Goal: Task Accomplishment & Management: Manage account settings

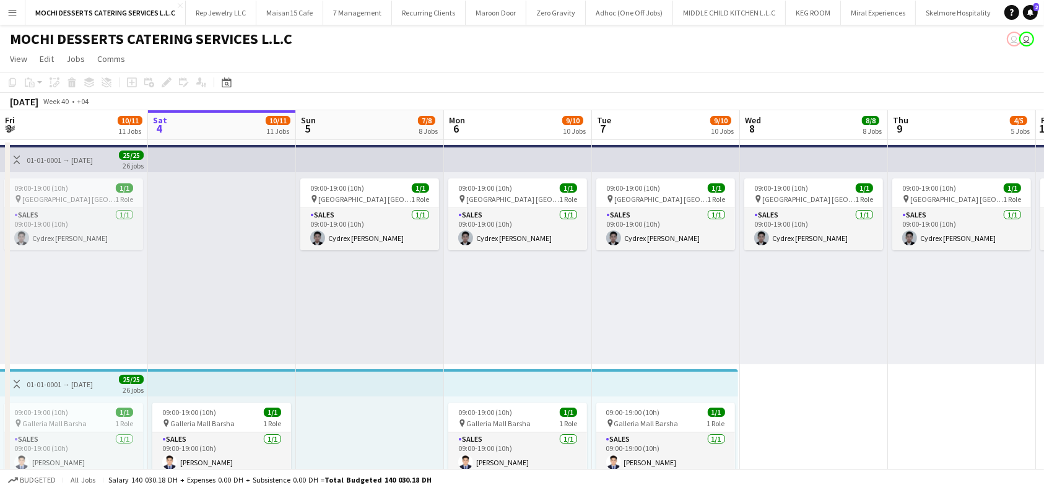
click at [642, 407] on span "09:00-19:00 (10h)" at bounding box center [633, 411] width 54 height 9
click at [654, 407] on span "09:00-19:00 (10h)" at bounding box center [633, 411] width 54 height 9
click at [644, 407] on span "09:00-19:00 (10h)" at bounding box center [633, 411] width 54 height 9
click at [647, 418] on div "pin Galleria Mall Barsha 1 Role" at bounding box center [665, 423] width 139 height 10
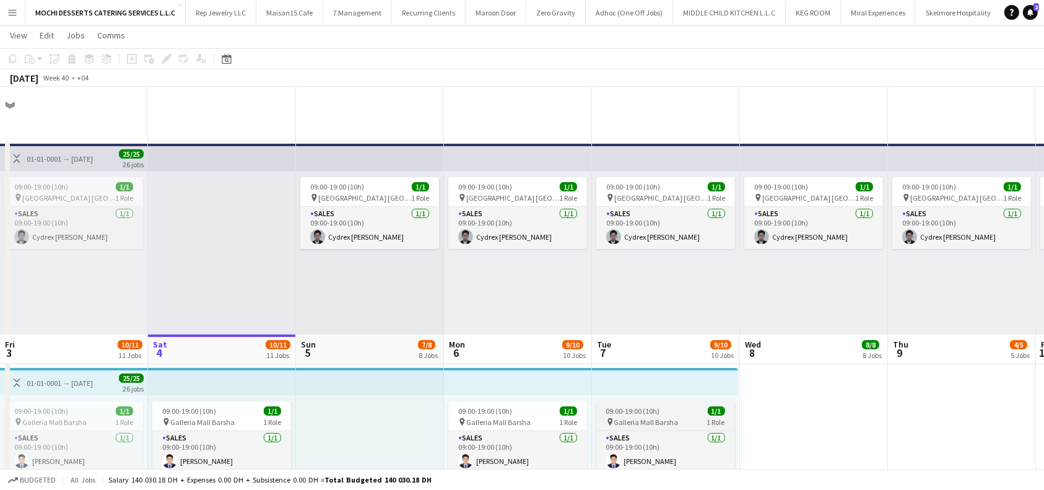
drag, startPoint x: 386, startPoint y: 225, endPoint x: 650, endPoint y: 333, distance: 284.7
click at [653, 406] on span "09:00-19:00 (10h)" at bounding box center [633, 410] width 54 height 9
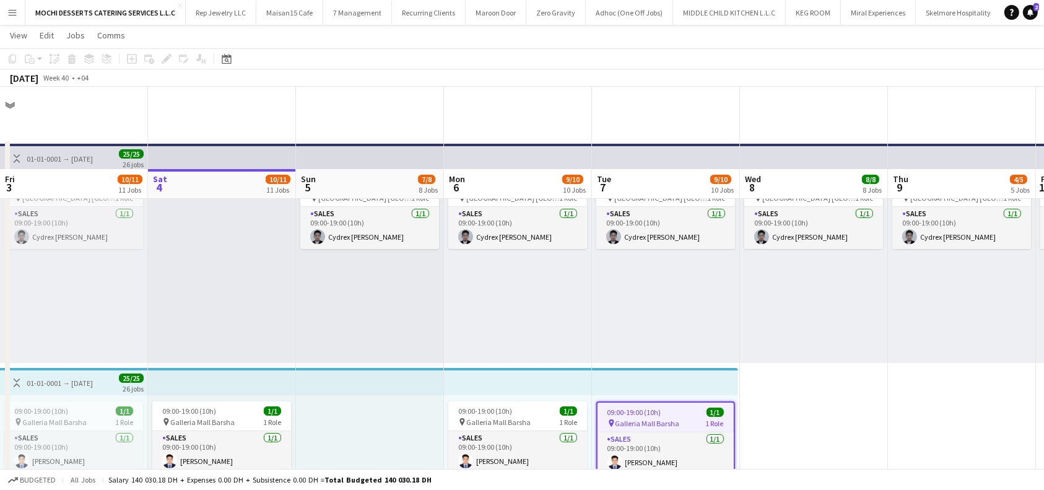
click at [650, 407] on span "09:00-19:00 (10h)" at bounding box center [634, 411] width 54 height 9
click at [642, 419] on span "Galleria Mall Barsha" at bounding box center [648, 423] width 64 height 9
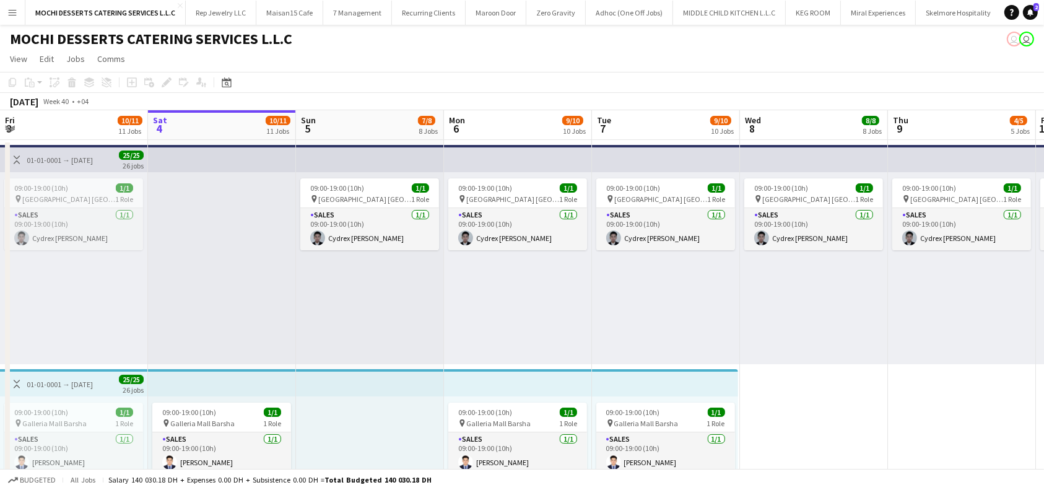
scroll to position [0, 295]
click at [628, 416] on span "09:00-19:00 (10h)" at bounding box center [634, 411] width 54 height 9
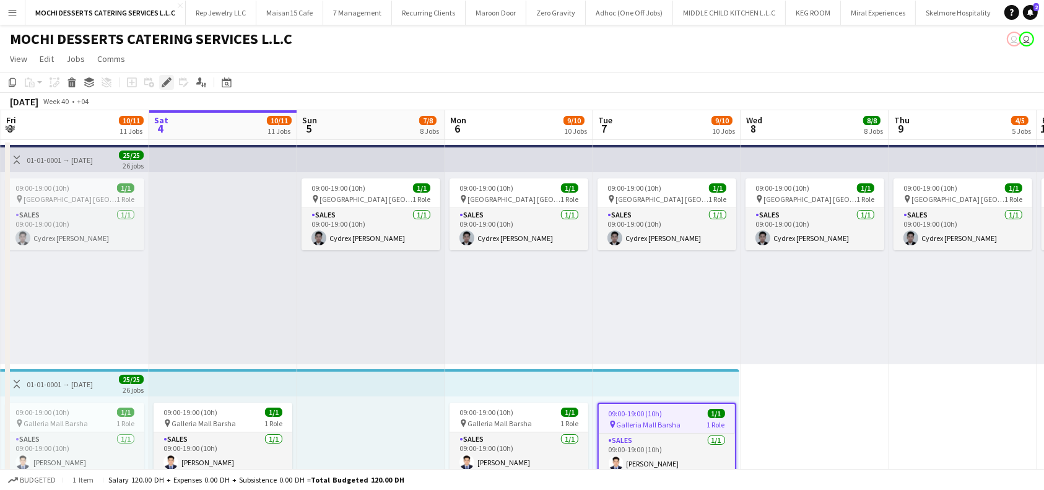
click at [166, 83] on icon at bounding box center [166, 82] width 7 height 7
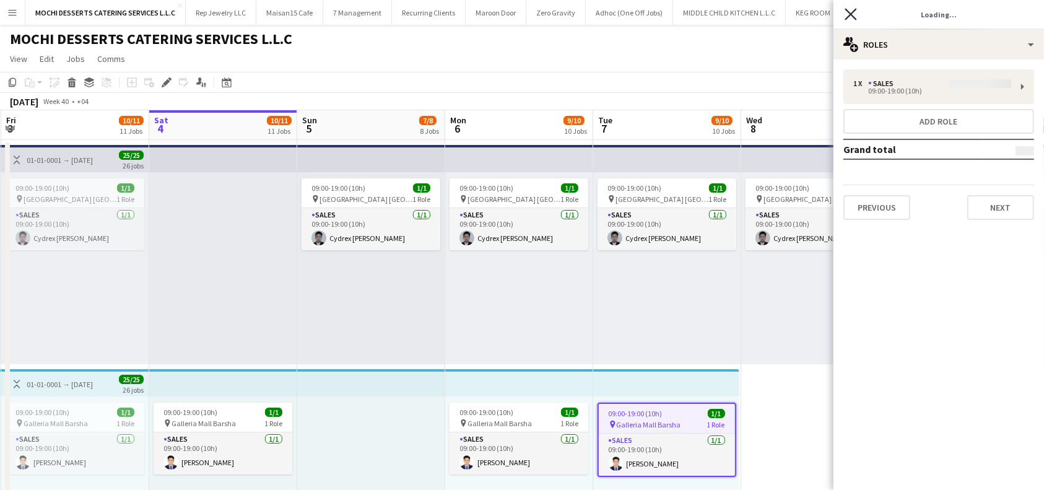
click at [777, 84] on div "1 x Sales 09:00-19:00 (10h) Add role Grand total Previous Next" at bounding box center [939, 144] width 211 height 150
click at [777, 85] on div "1 x Sales 09:00-19:00 (10h) Add role Grand total Previous Next" at bounding box center [939, 144] width 211 height 150
click at [777, 82] on div "1 x Sales 09:00-19:00 (10h) Add role Grand total Previous Next" at bounding box center [939, 144] width 211 height 150
click at [160, 84] on div "Edit" at bounding box center [166, 82] width 15 height 15
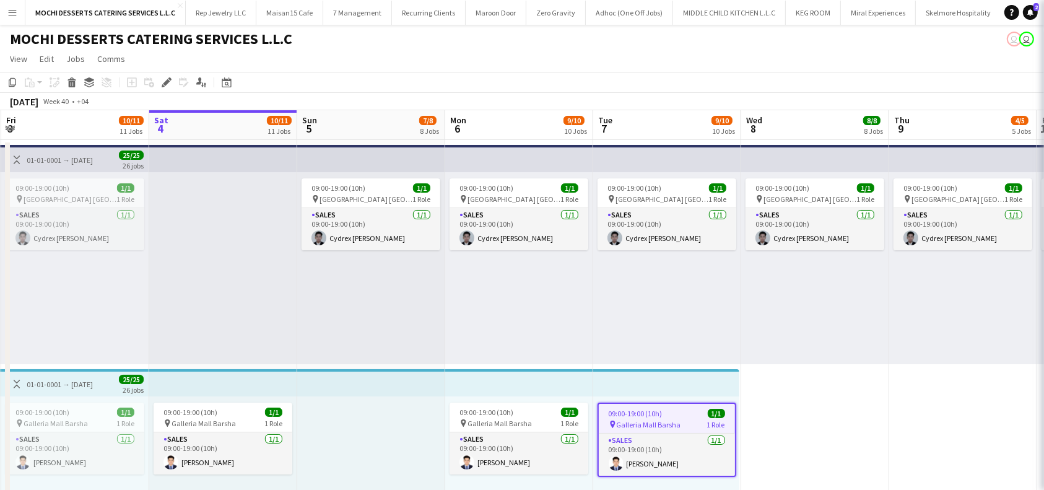
click at [165, 85] on icon at bounding box center [166, 82] width 7 height 7
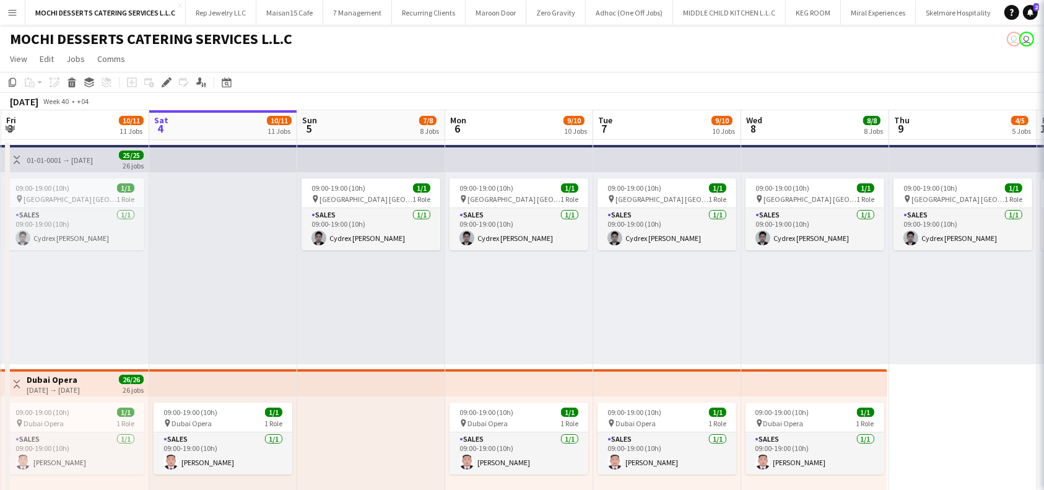
click at [777, 15] on icon "Close pop-in" at bounding box center [1061, 14] width 12 height 12
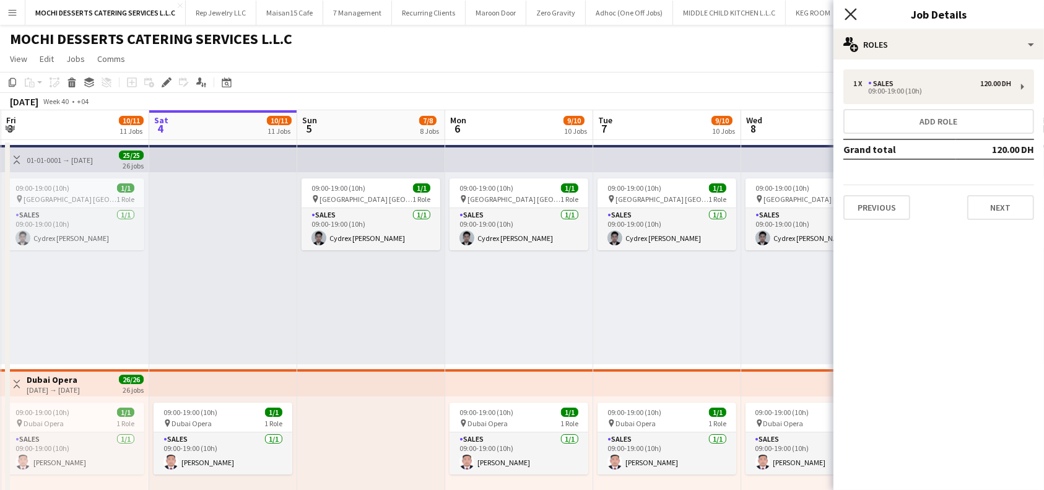
click at [777, 12] on icon "Close pop-in" at bounding box center [851, 14] width 12 height 12
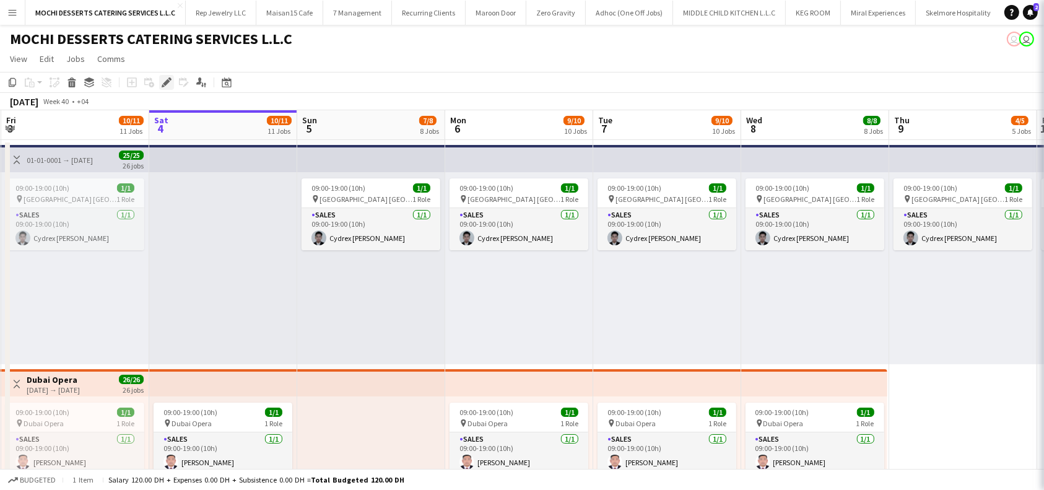
click at [165, 80] on icon "Edit" at bounding box center [167, 82] width 10 height 10
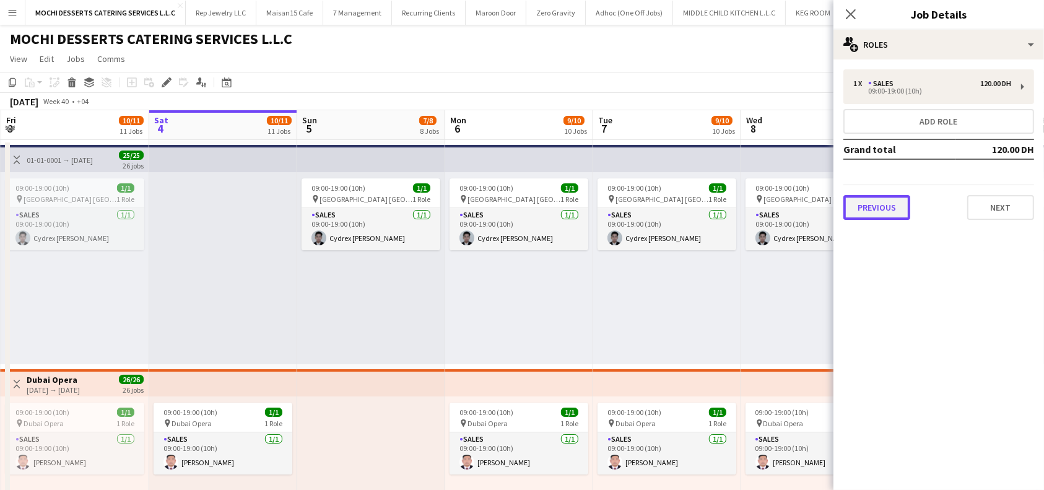
click at [777, 201] on button "Previous" at bounding box center [876, 207] width 67 height 25
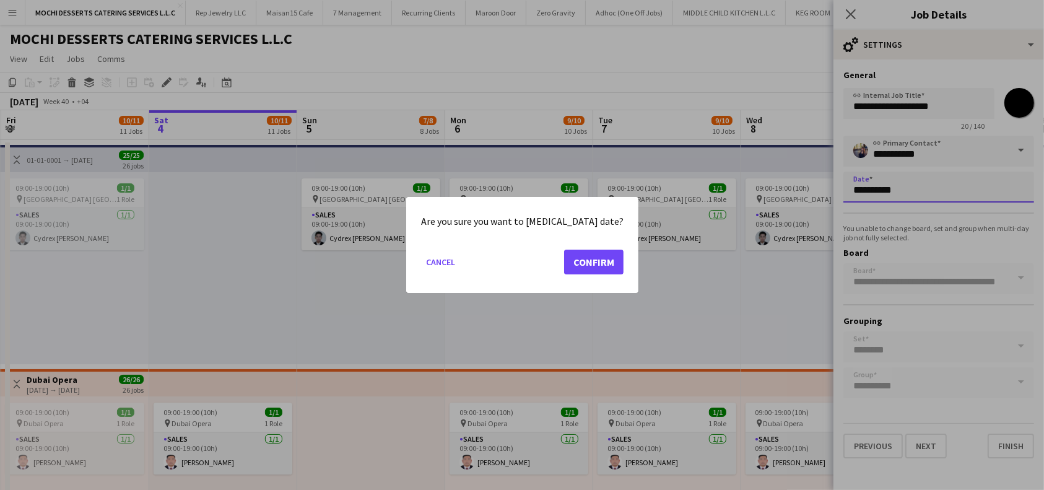
click at [586, 261] on button "Confirm" at bounding box center [593, 262] width 59 height 25
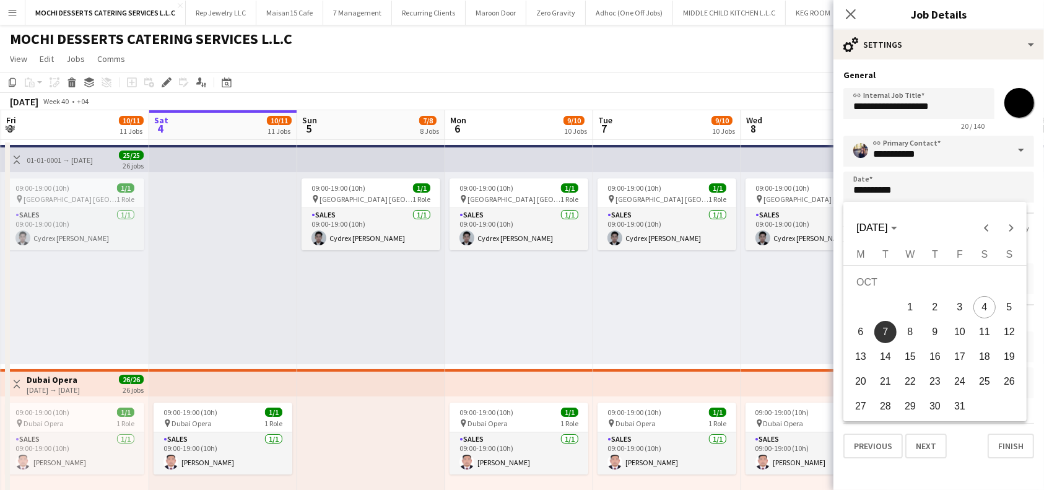
click at [777, 308] on span "5" at bounding box center [1009, 307] width 22 height 22
type input "**********"
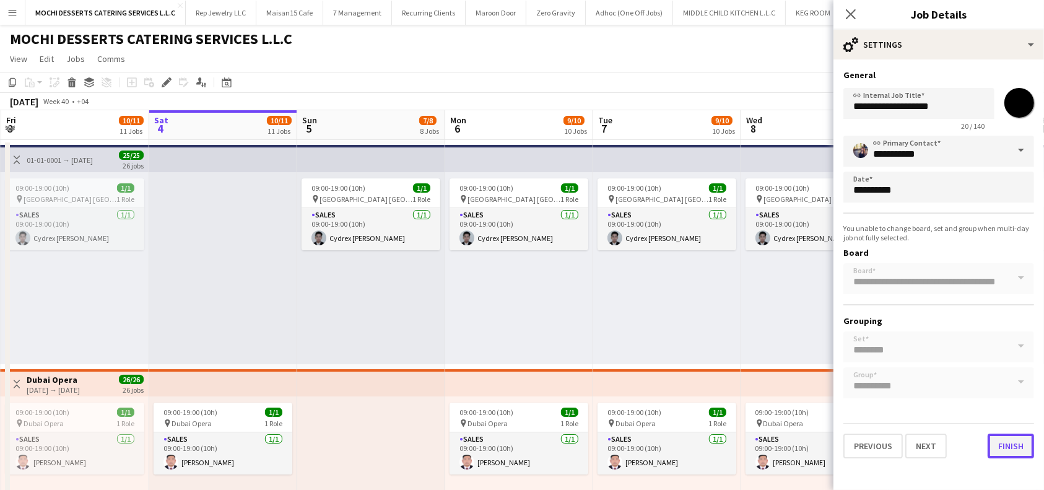
click at [777, 445] on button "Finish" at bounding box center [1011, 445] width 46 height 25
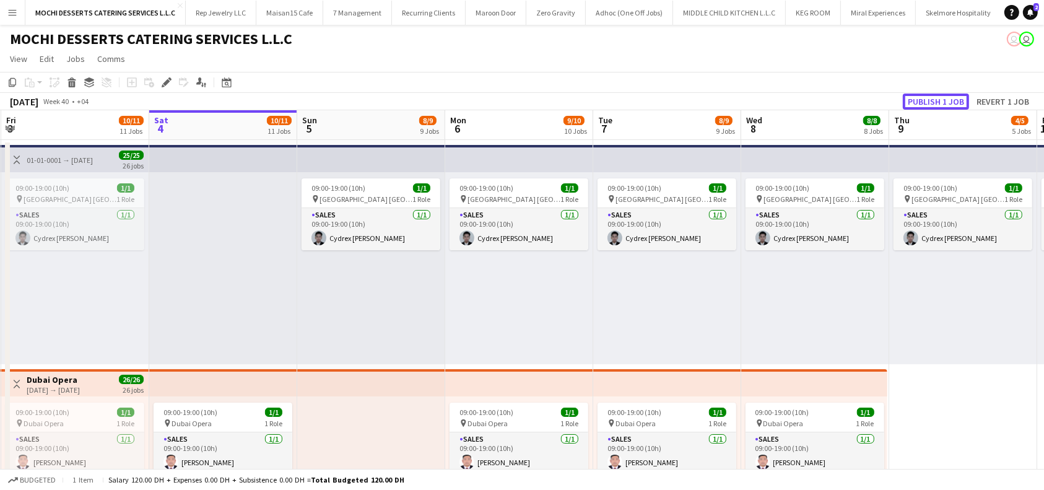
click at [777, 97] on button "Publish 1 job" at bounding box center [936, 102] width 66 height 16
click at [777, 103] on div "Publish 1 job Revert 1 job" at bounding box center [968, 102] width 151 height 16
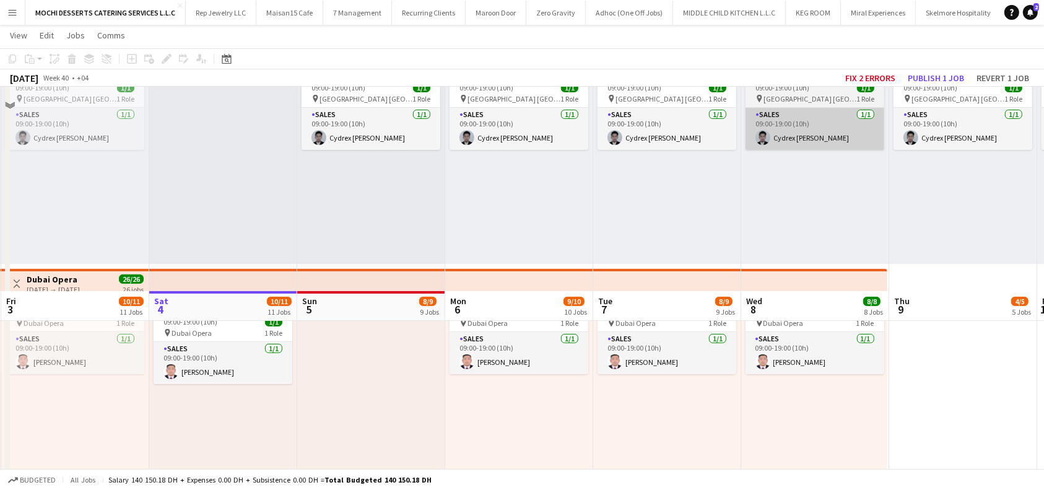
scroll to position [82, 0]
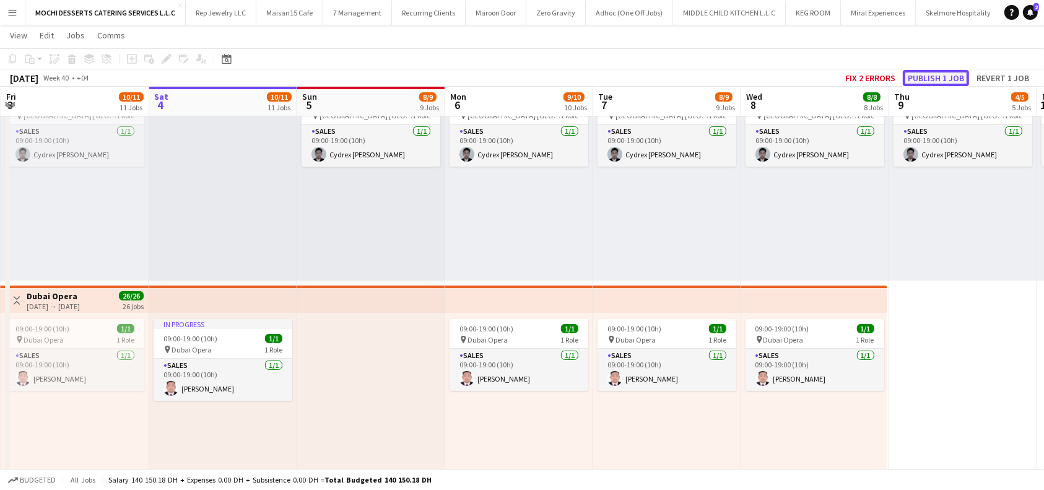
click at [777, 80] on button "Publish 1 job" at bounding box center [936, 78] width 66 height 16
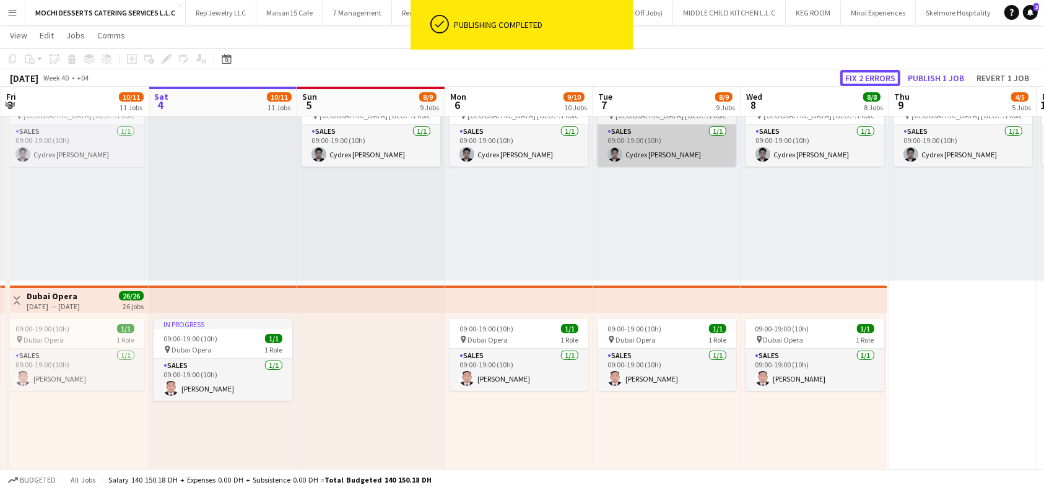
drag, startPoint x: 859, startPoint y: 76, endPoint x: 669, endPoint y: 230, distance: 244.8
click at [777, 76] on button "Fix 2 errors" at bounding box center [870, 78] width 60 height 16
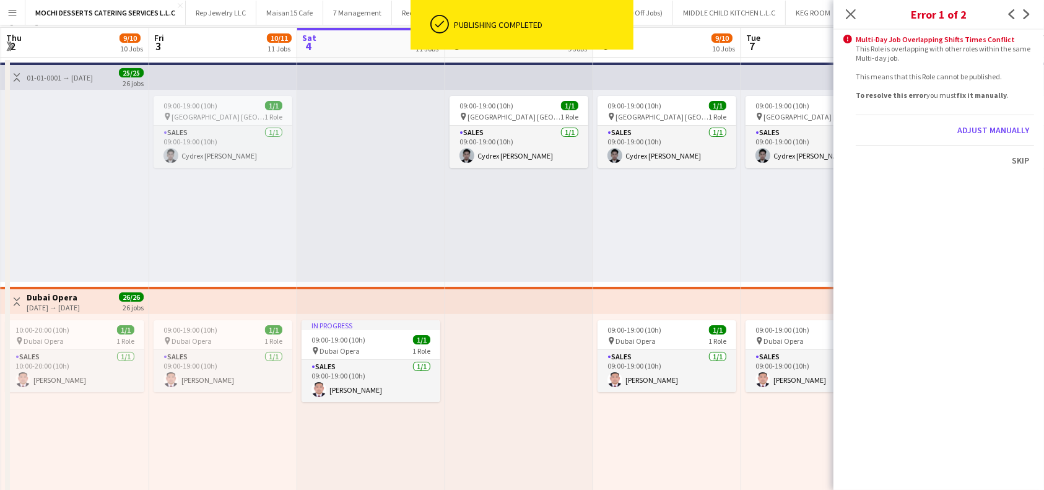
scroll to position [0, 426]
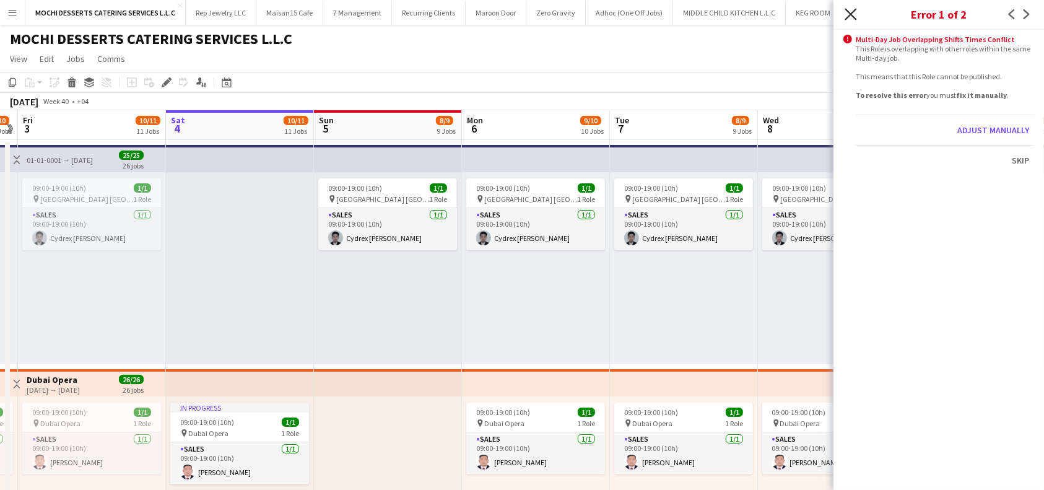
click at [777, 12] on icon "Close pop-in" at bounding box center [851, 14] width 12 height 12
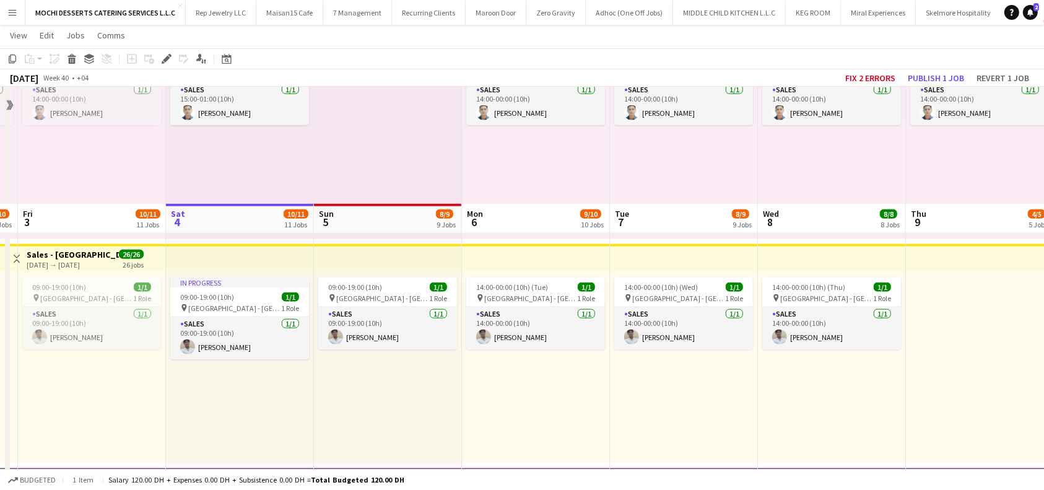
scroll to position [1239, 0]
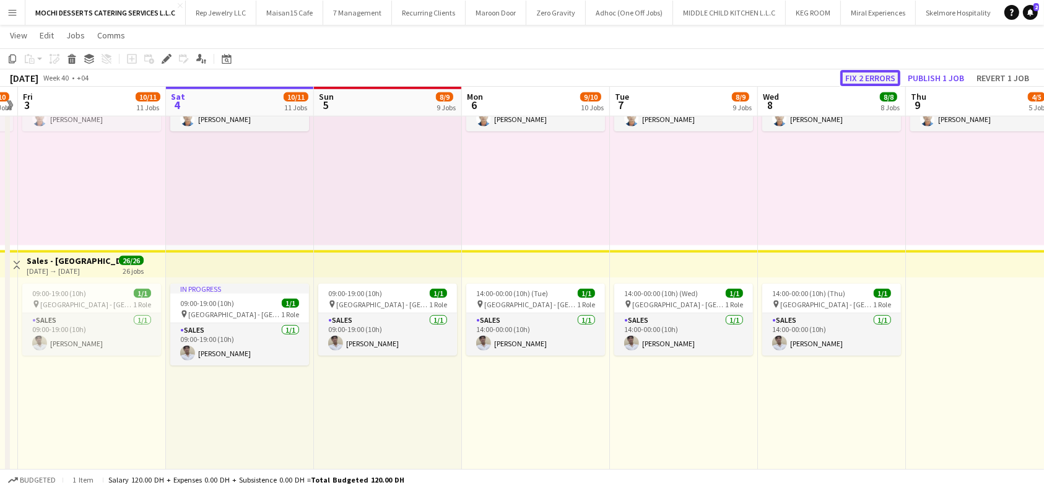
click at [777, 73] on button "Fix 2 errors" at bounding box center [870, 78] width 60 height 16
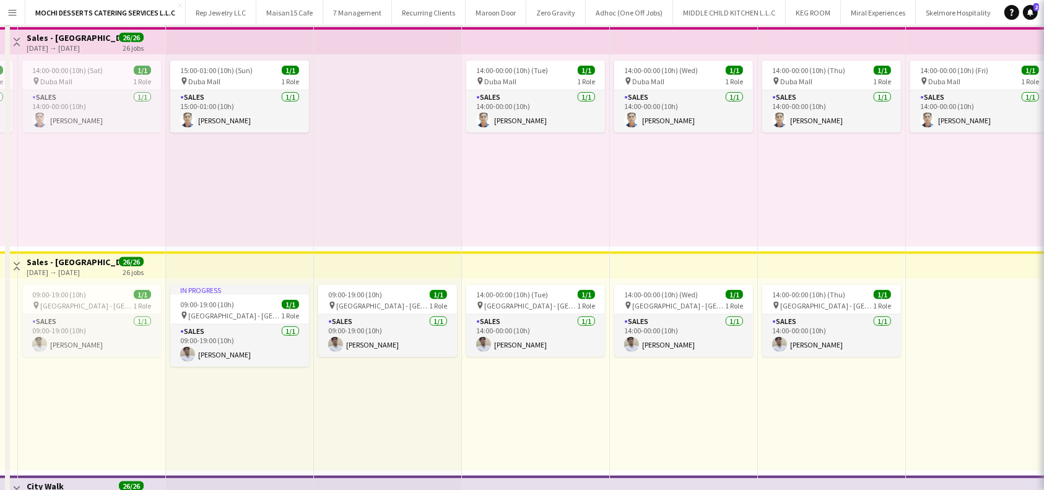
scroll to position [0, 0]
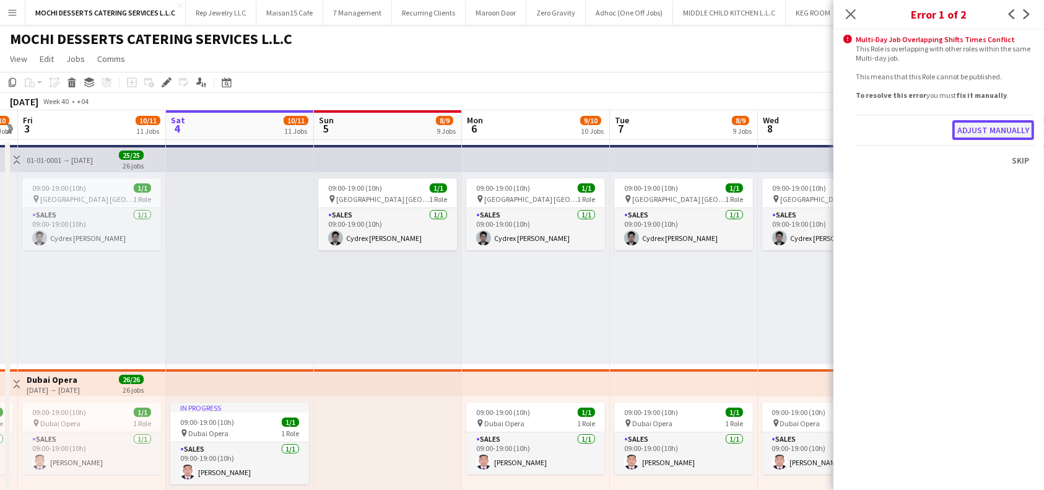
click at [777, 128] on button "Adjust manually" at bounding box center [993, 130] width 82 height 20
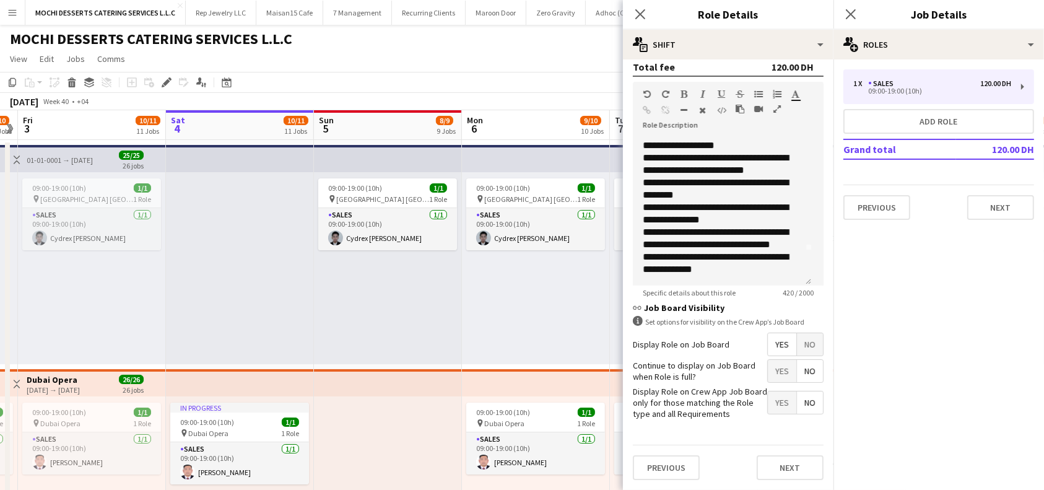
scroll to position [20, 0]
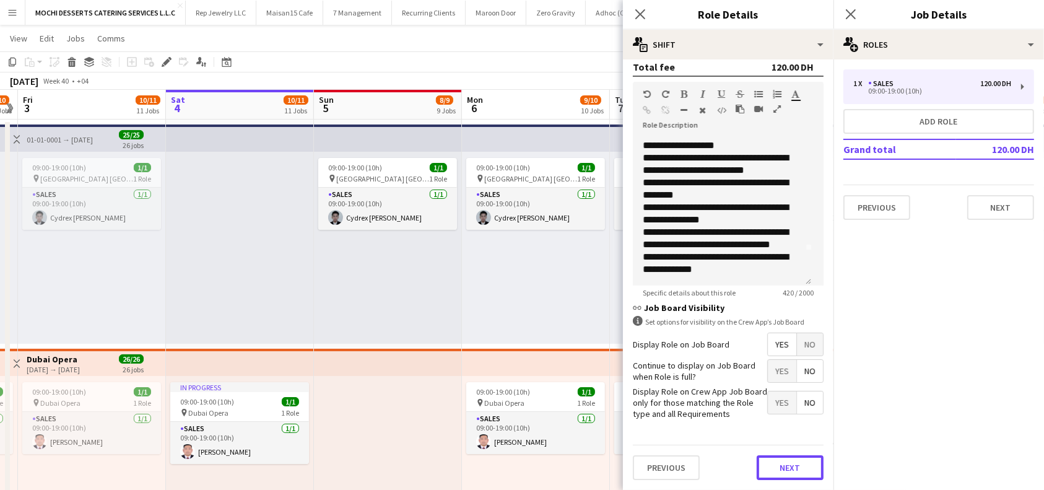
click at [771, 463] on button "Next" at bounding box center [790, 467] width 67 height 25
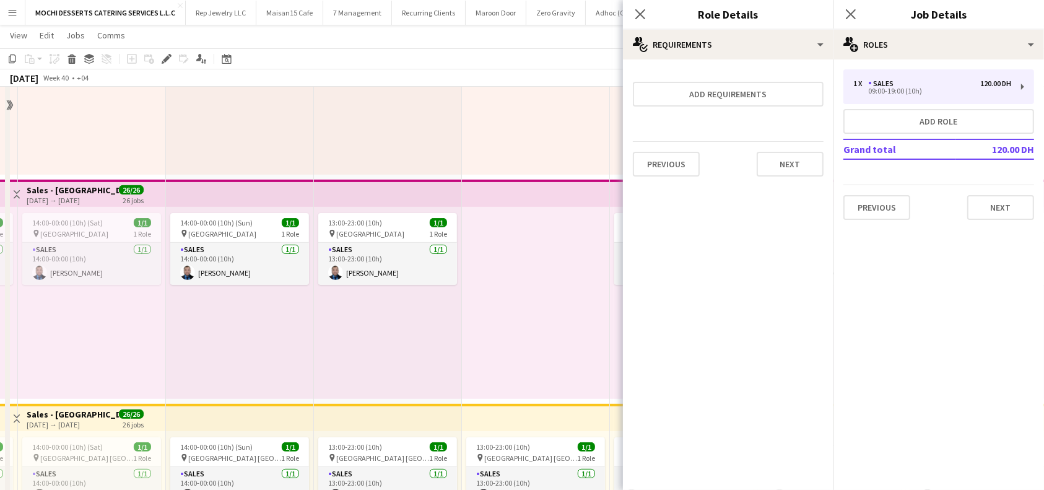
scroll to position [0, 0]
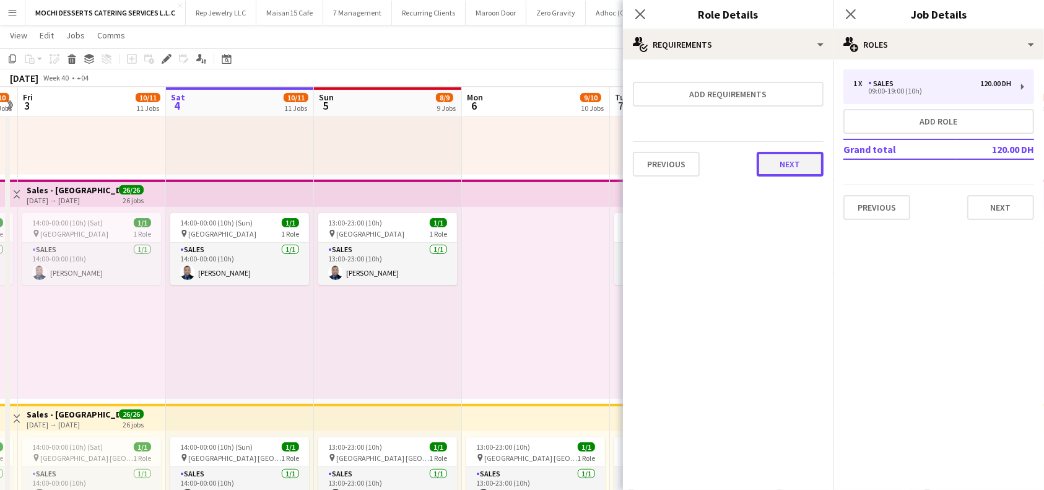
click at [777, 160] on button "Next" at bounding box center [790, 164] width 67 height 25
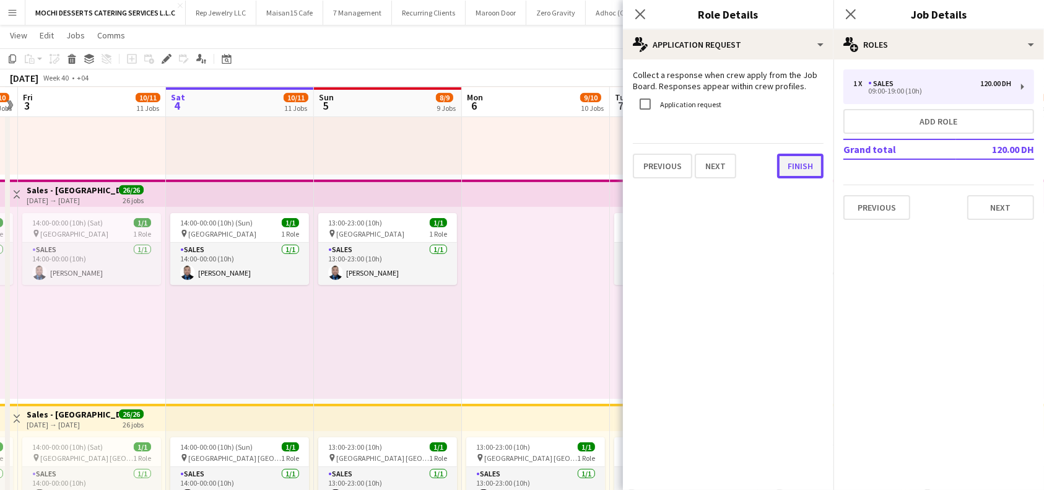
click at [777, 166] on button "Finish" at bounding box center [800, 166] width 46 height 25
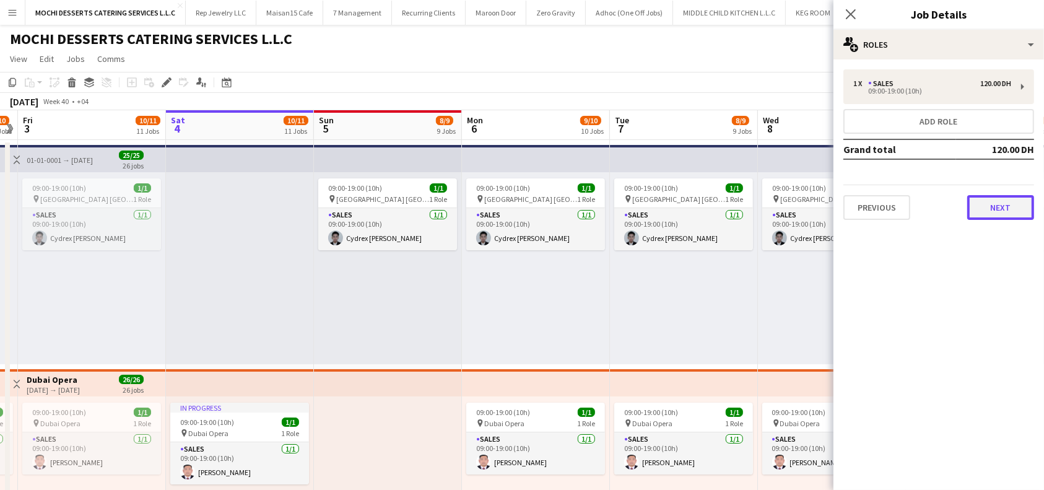
click at [777, 202] on button "Next" at bounding box center [1000, 207] width 67 height 25
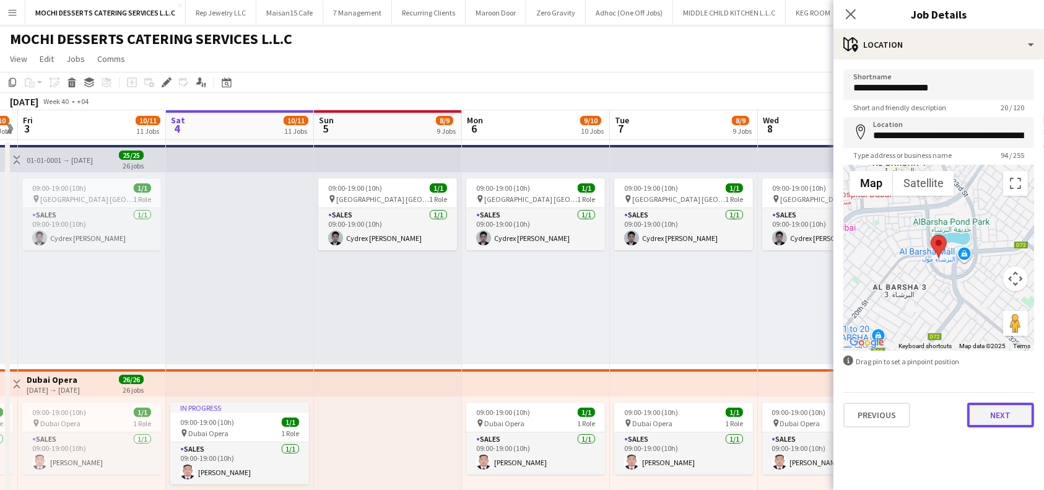
click at [777, 409] on button "Next" at bounding box center [1000, 415] width 67 height 25
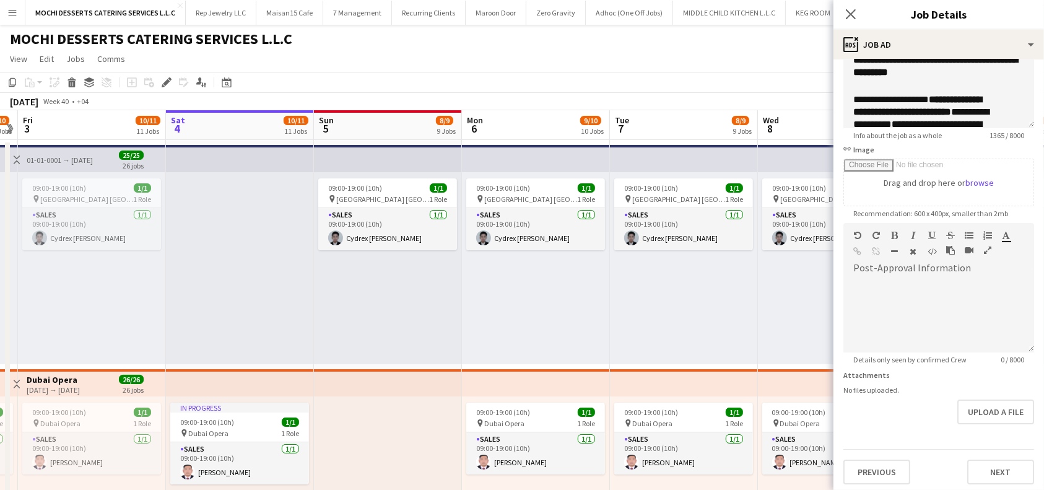
scroll to position [123, 0]
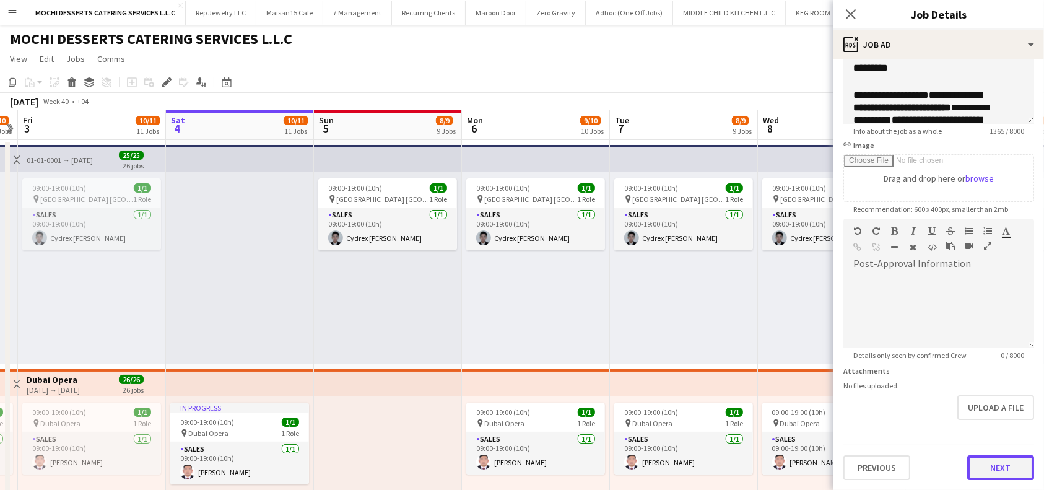
click at [777, 466] on button "Next" at bounding box center [1000, 467] width 67 height 25
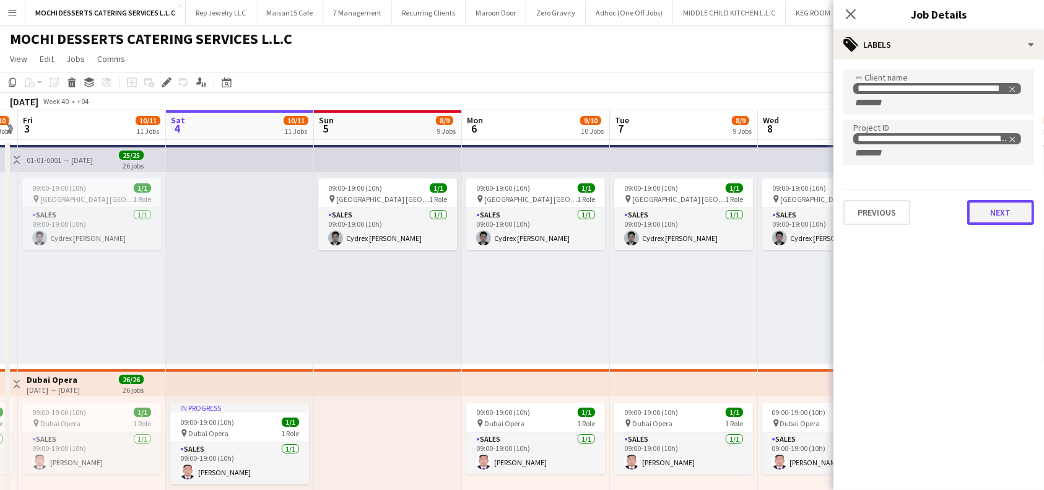
click at [777, 212] on button "Next" at bounding box center [1000, 212] width 67 height 25
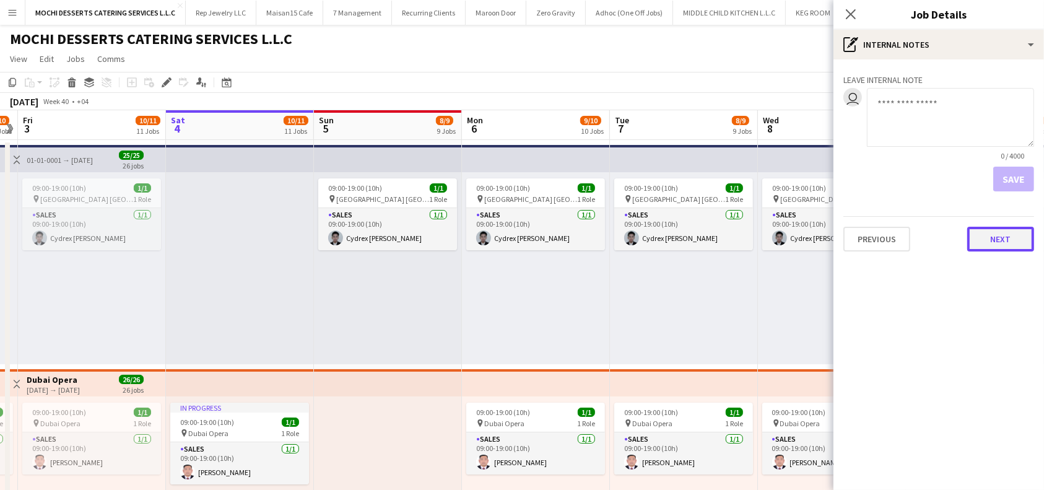
click at [777, 240] on button "Next" at bounding box center [1000, 239] width 67 height 25
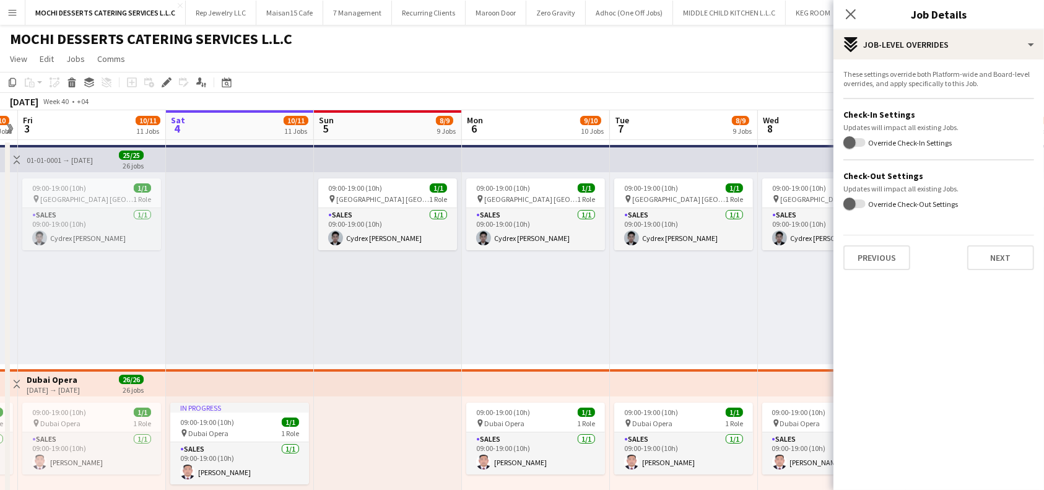
click at [777, 243] on mat-expansion-panel "pencil3 Settings These settings override both Platform-wide and Board-level ove…" at bounding box center [939, 274] width 211 height 430
click at [777, 250] on button "Next" at bounding box center [1000, 257] width 67 height 25
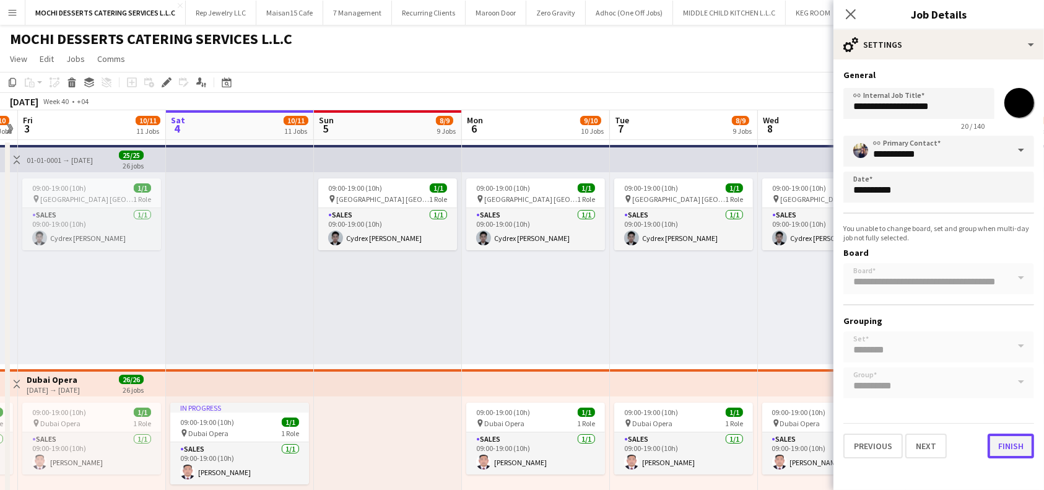
click at [777, 448] on button "Finish" at bounding box center [1011, 445] width 46 height 25
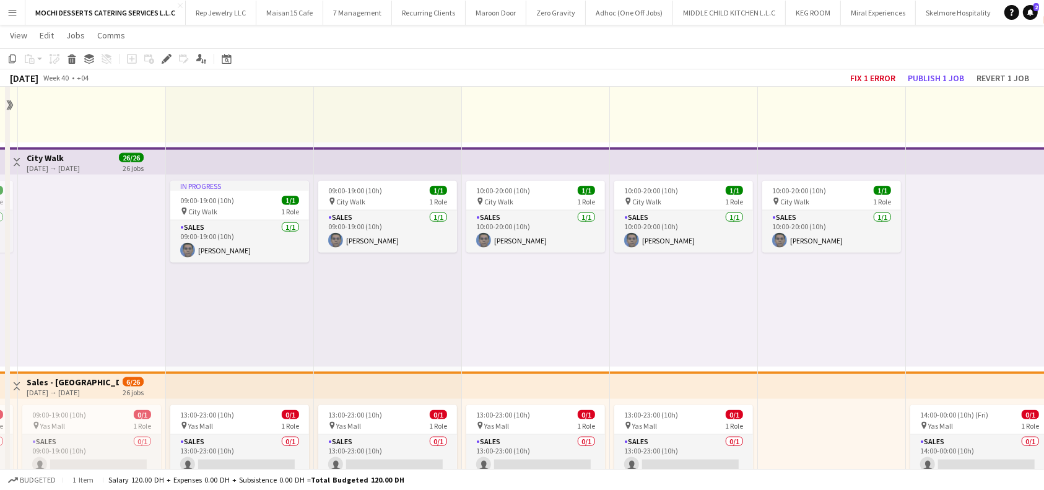
scroll to position [1569, 0]
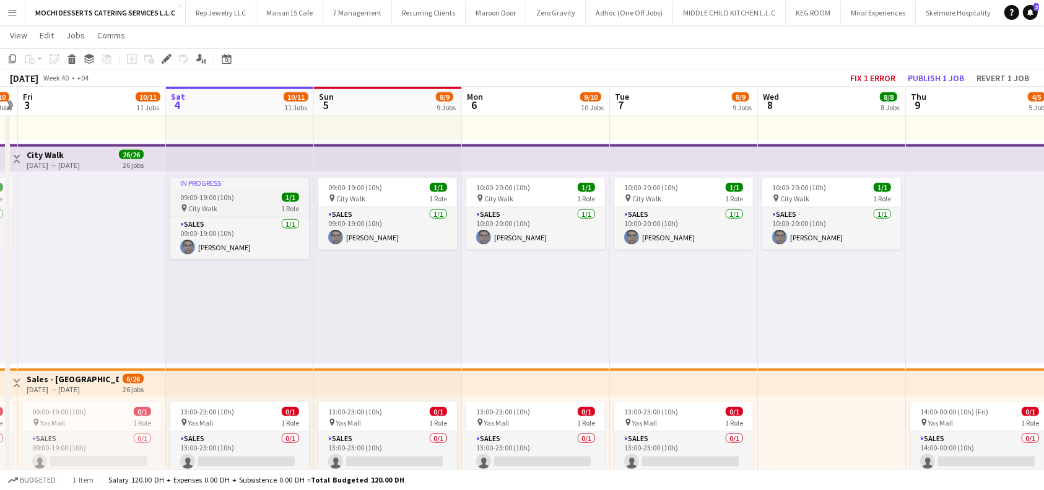
click at [244, 196] on div "09:00-19:00 (10h) 1/1" at bounding box center [239, 197] width 139 height 9
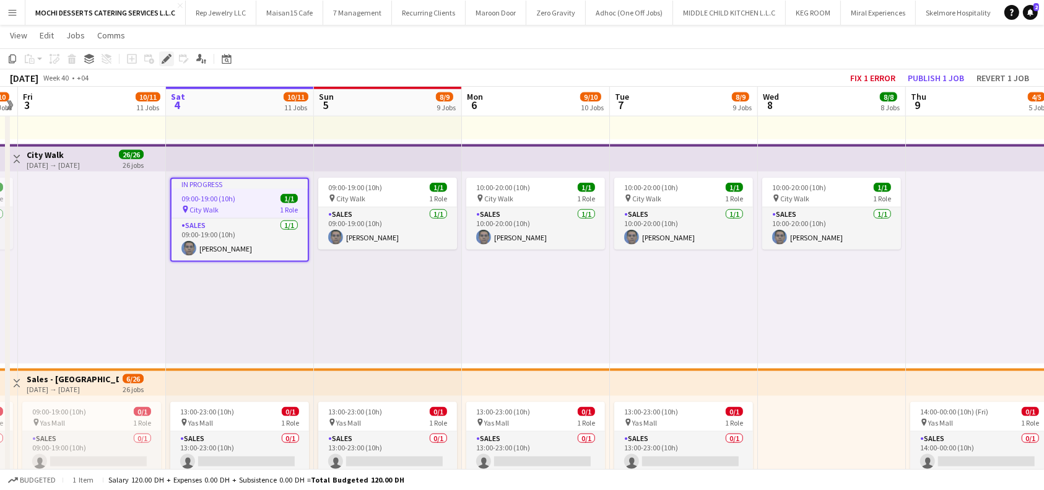
click at [162, 61] on icon "Edit" at bounding box center [167, 59] width 10 height 10
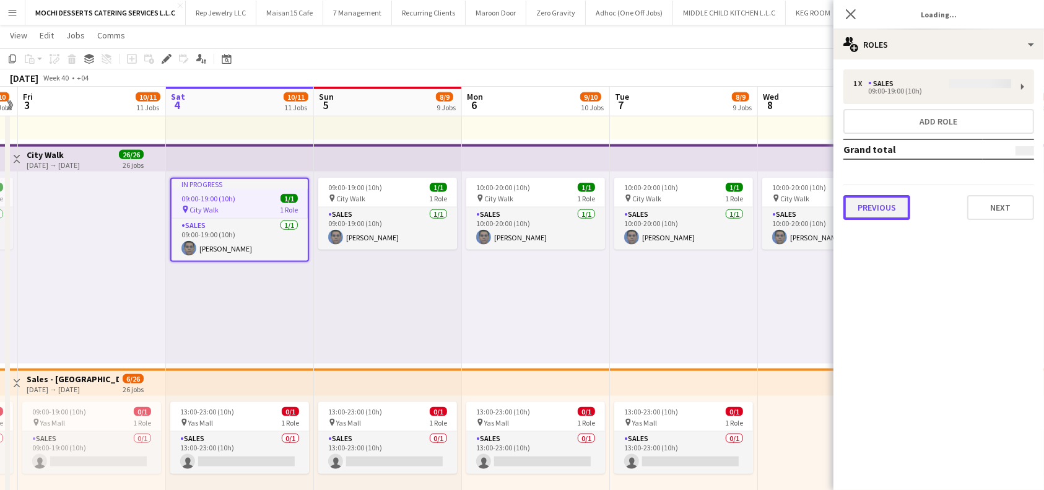
click at [777, 206] on button "Previous" at bounding box center [876, 207] width 67 height 25
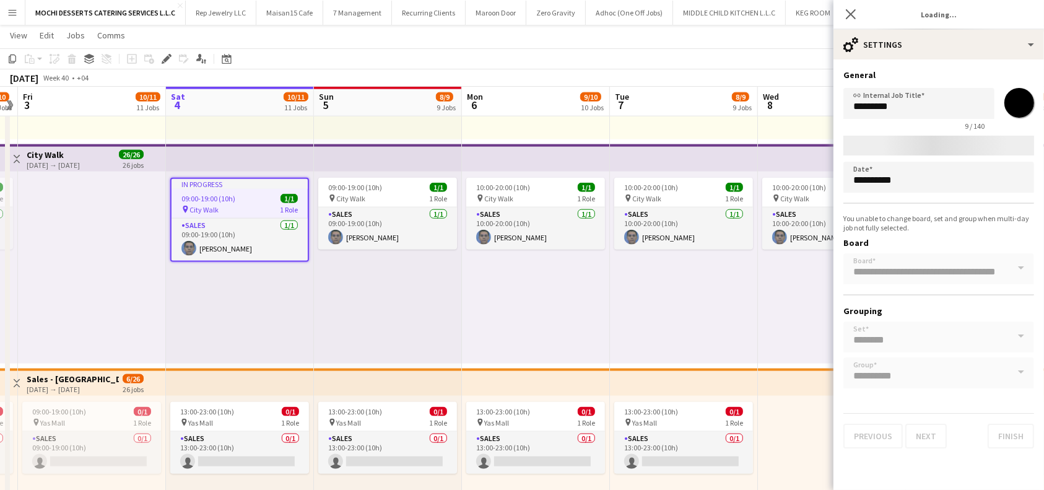
type input "*******"
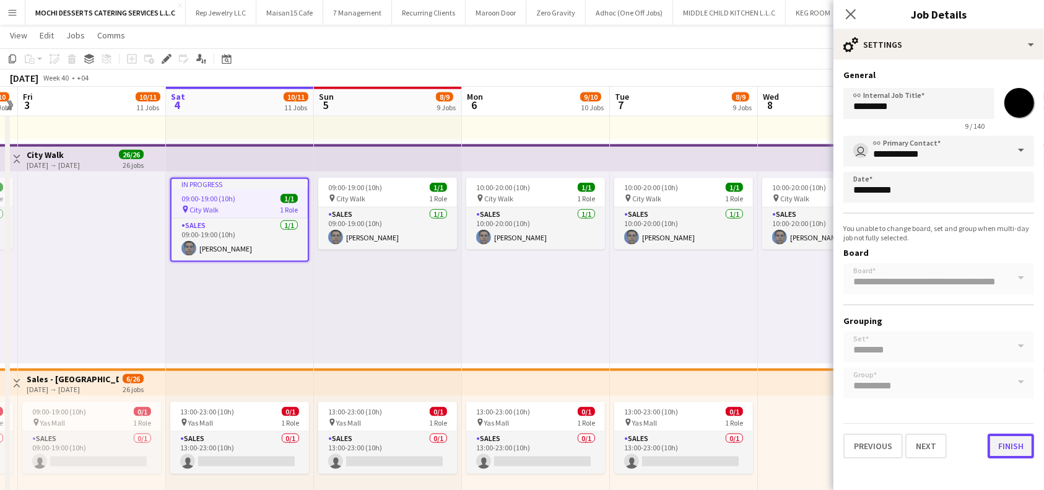
click at [777, 437] on button "Finish" at bounding box center [1011, 445] width 46 height 25
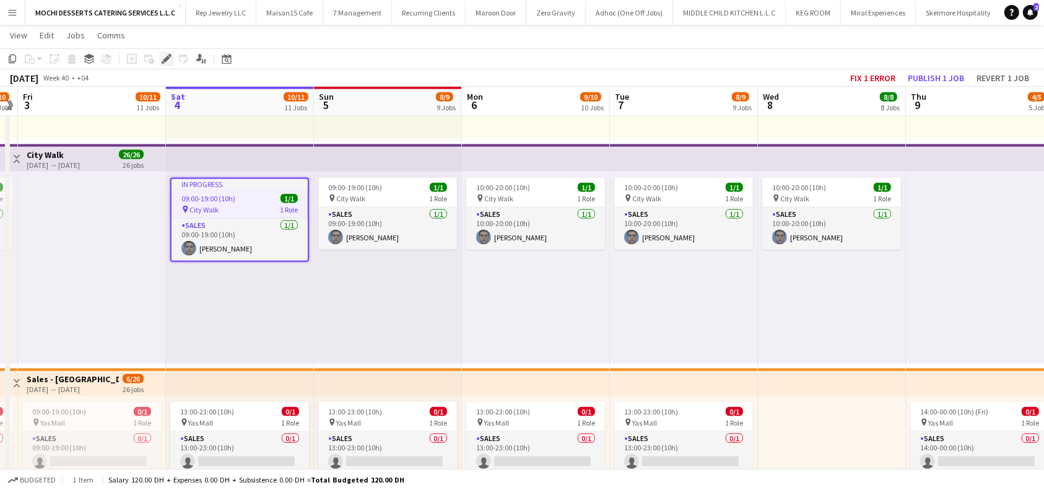
click at [162, 60] on icon "Edit" at bounding box center [167, 59] width 10 height 10
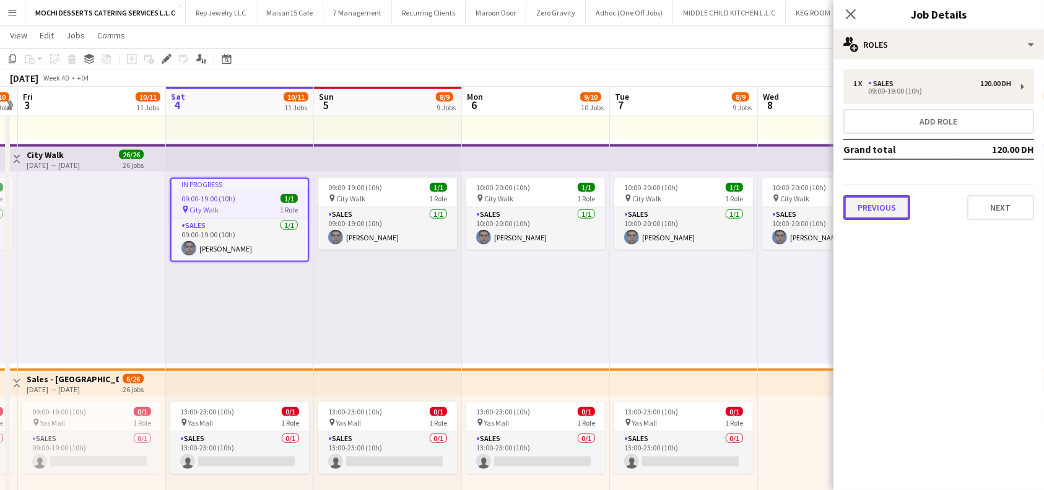
click at [777, 210] on button "Previous" at bounding box center [876, 207] width 67 height 25
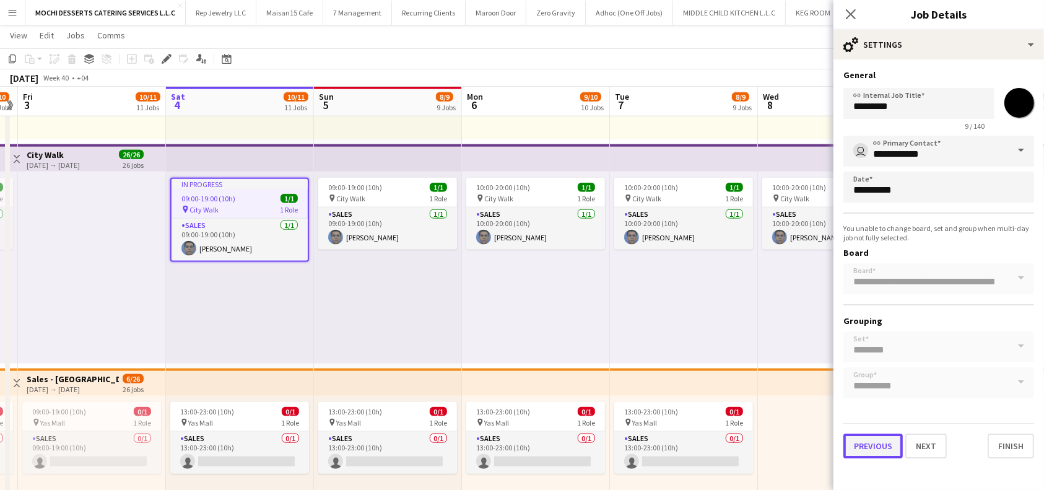
click at [777, 443] on button "Previous" at bounding box center [872, 445] width 59 height 25
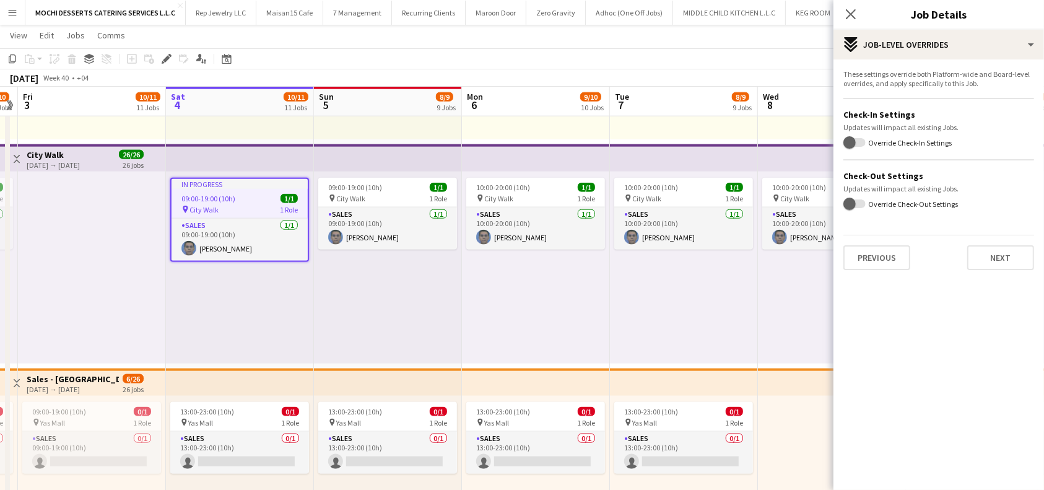
click at [777, 192] on mat-expansion-panel "pencil3 Settings These settings override both Platform-wide and Board-level ove…" at bounding box center [939, 274] width 211 height 430
click at [777, 251] on button "Next" at bounding box center [1000, 257] width 67 height 25
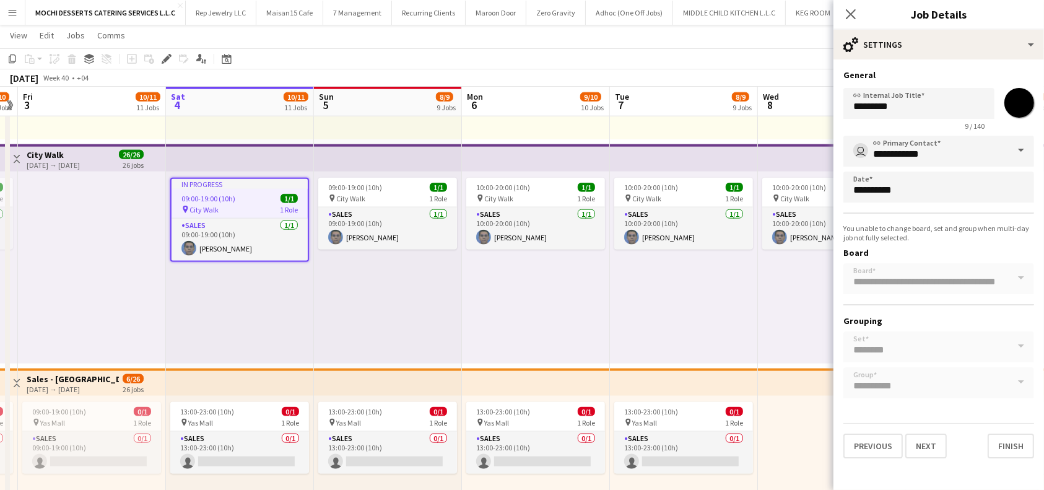
click at [777, 206] on div "**********" at bounding box center [938, 267] width 191 height 263
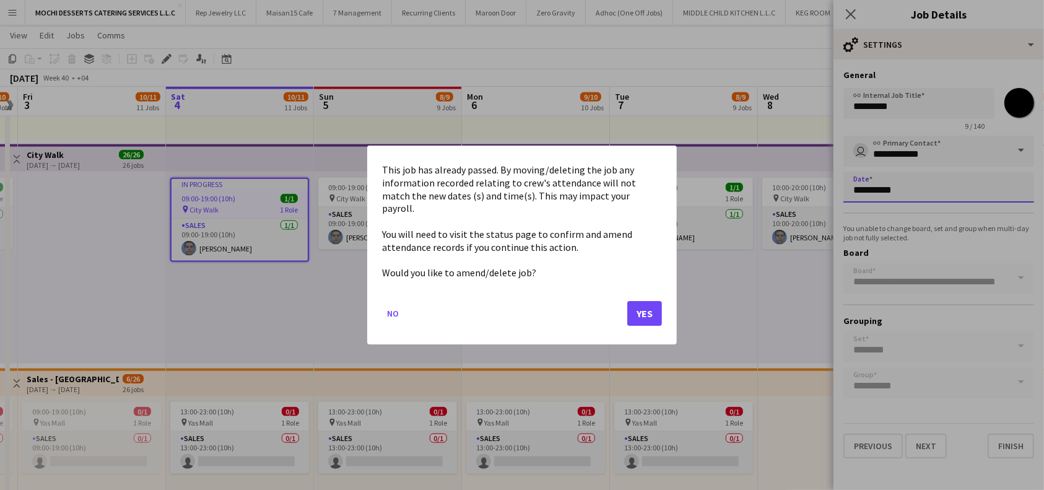
click at [777, 191] on body "Menu Boards Boards Boards All jobs Status Workforce Workforce My Workforce Recr…" at bounding box center [522, 419] width 1044 height 3976
click at [646, 304] on button "Yes" at bounding box center [644, 313] width 35 height 25
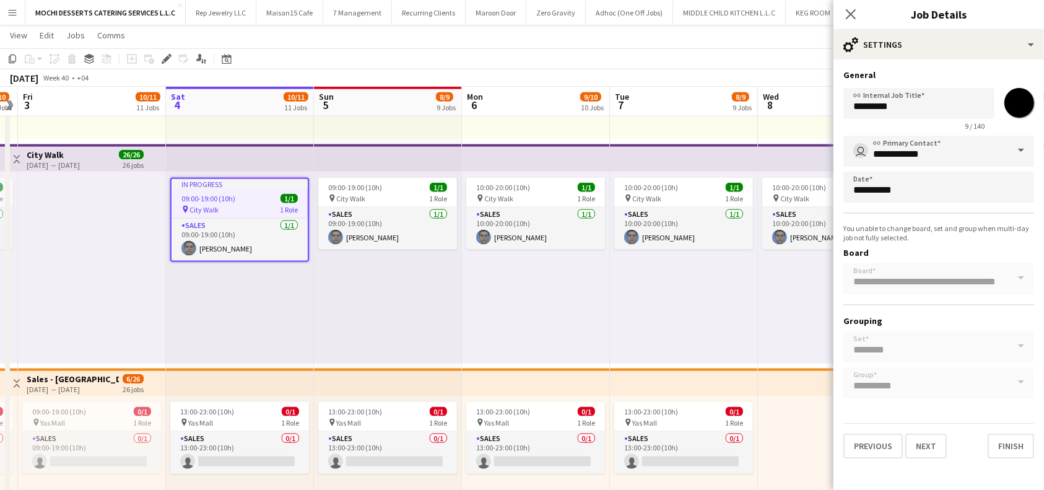
scroll to position [1569, 0]
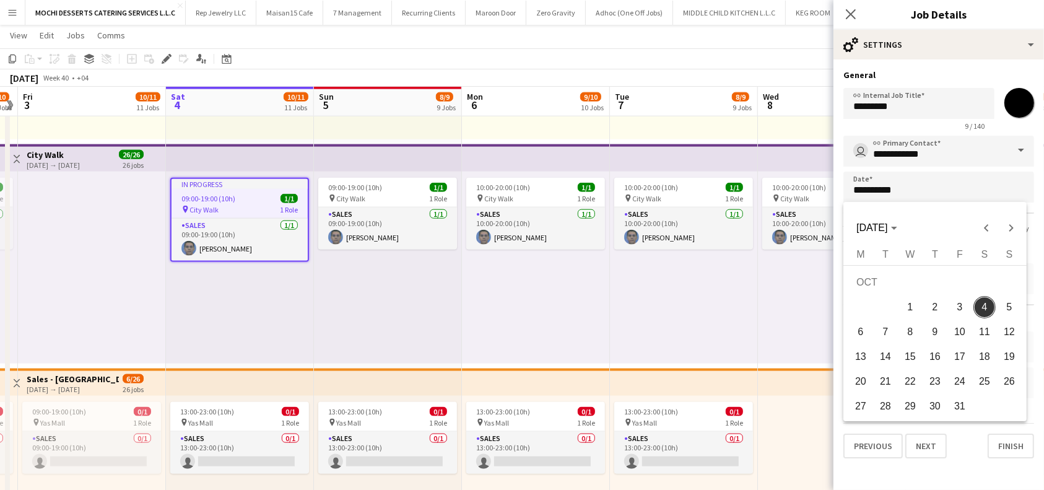
click at [777, 308] on span "3" at bounding box center [960, 307] width 22 height 22
type input "**********"
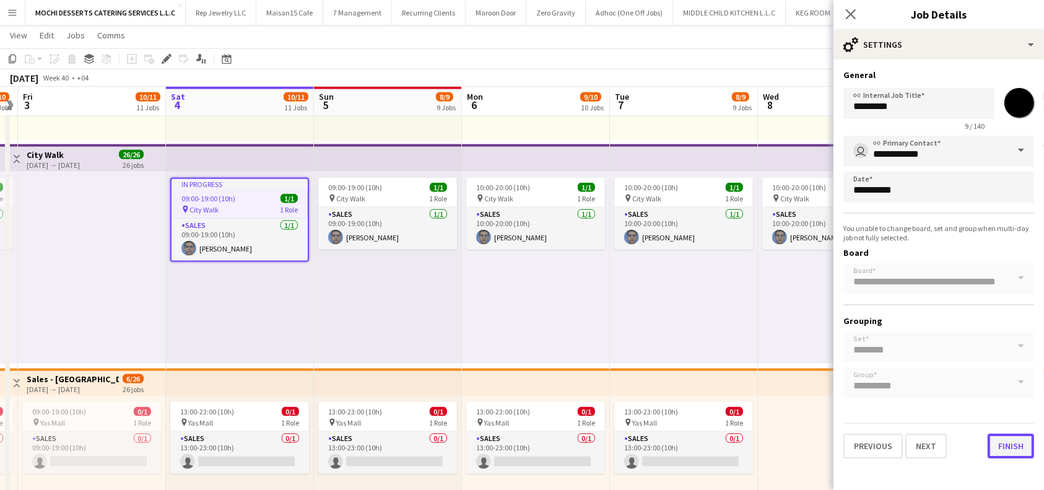
click at [777, 440] on button "Finish" at bounding box center [1011, 445] width 46 height 25
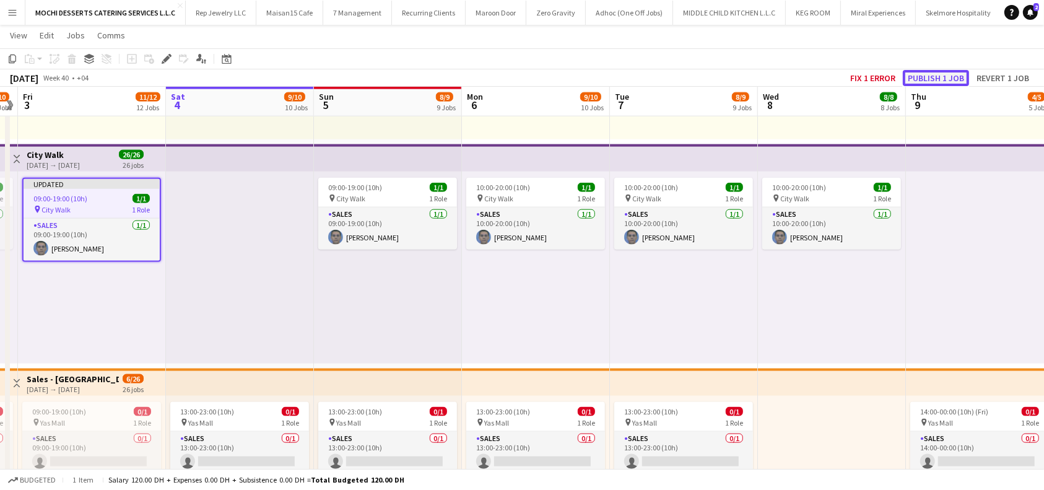
click at [777, 80] on button "Publish 1 job" at bounding box center [936, 78] width 66 height 16
click at [777, 77] on div "Fix 1 error Publish 1 job Revert 1 job" at bounding box center [939, 78] width 209 height 16
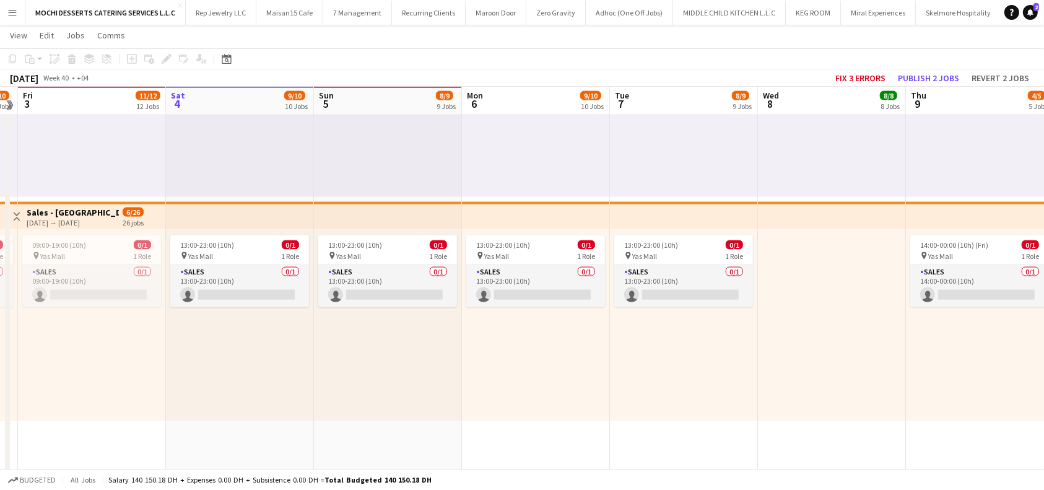
scroll to position [1734, 0]
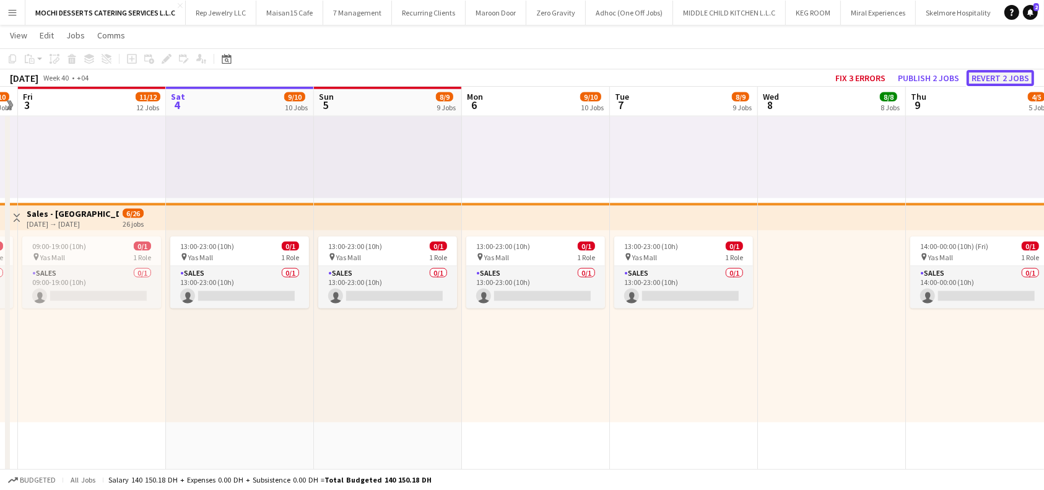
click at [777, 78] on button "Revert 2 jobs" at bounding box center [1000, 78] width 67 height 16
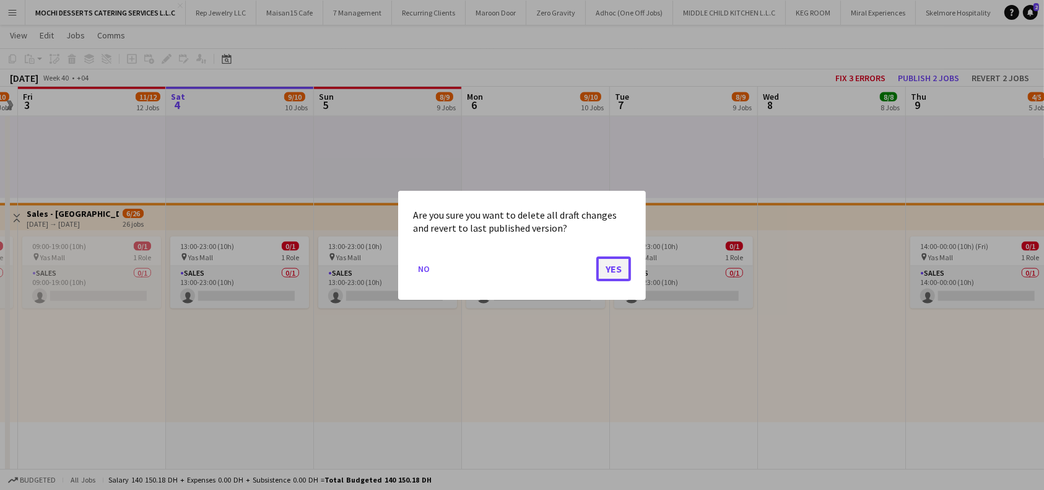
click at [625, 263] on button "Yes" at bounding box center [613, 268] width 35 height 25
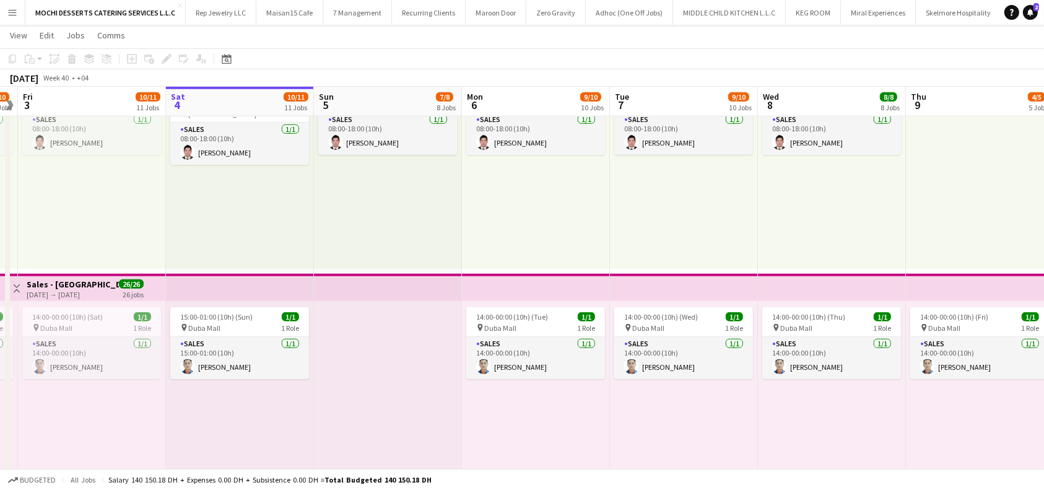
scroll to position [1239, 0]
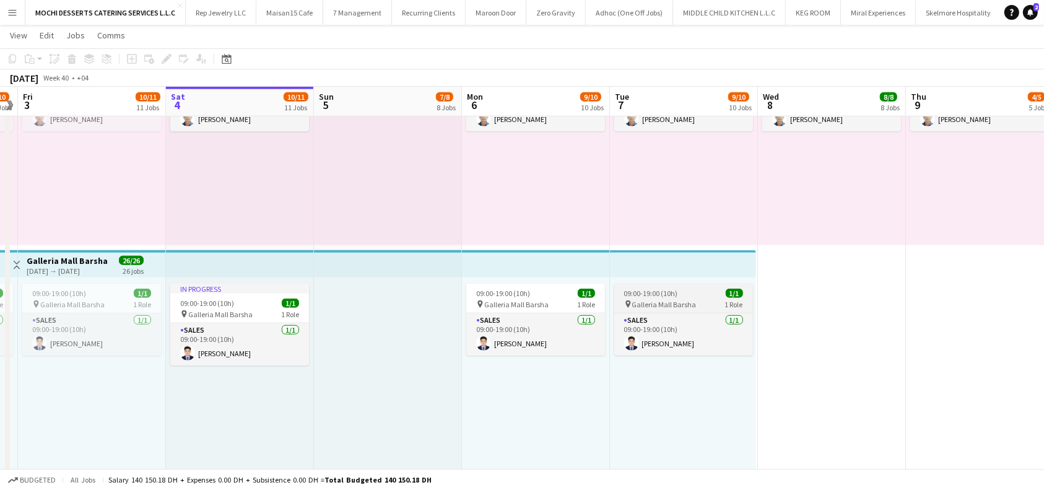
click at [654, 298] on app-job-card "09:00-19:00 (10h) 1/1 pin Galleria Mall Barsha 1 Role Sales 1/1 09:00-19:00 (10…" at bounding box center [683, 320] width 139 height 72
click at [669, 298] on span "09:00-19:00 (10h)" at bounding box center [651, 293] width 54 height 9
click at [661, 265] on app-top-bar at bounding box center [683, 263] width 146 height 27
click at [656, 268] on app-top-bar at bounding box center [683, 263] width 146 height 27
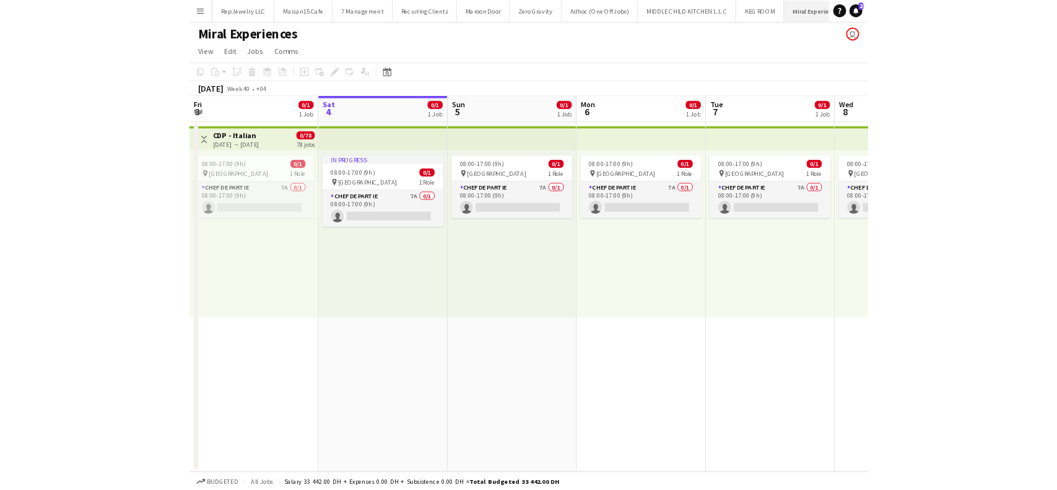
scroll to position [0, 27]
